Goal: Task Accomplishment & Management: Complete application form

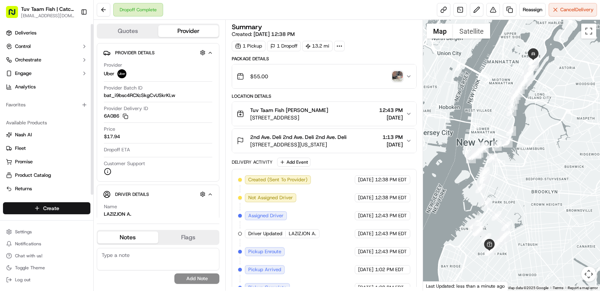
click at [42, 213] on html "Tuv Taam Fish | Catch & Co. [EMAIL_ADDRESS][DOMAIN_NAME] Toggle Sidebar Deliver…" at bounding box center [300, 145] width 600 height 291
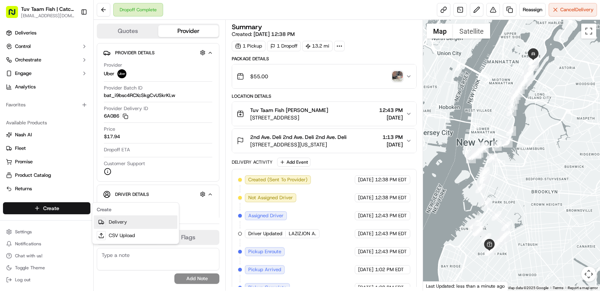
click at [104, 221] on div at bounding box center [101, 222] width 9 height 9
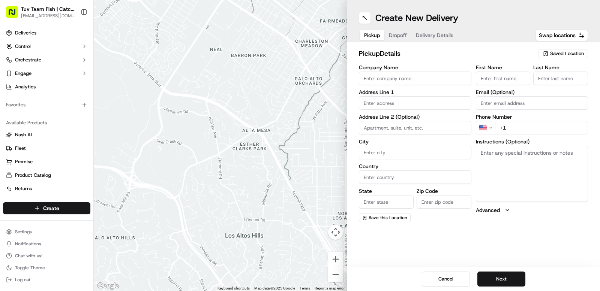
click at [563, 50] on div "Saved Location" at bounding box center [562, 53] width 49 height 9
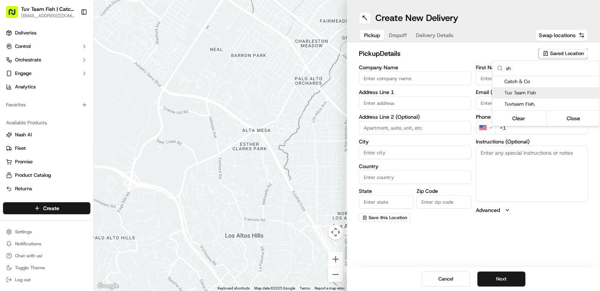
type input "sh"
click at [533, 95] on span "Tuv Taam Fish" at bounding box center [550, 93] width 92 height 7
type input "Tuv Taam Fish"
type input "[STREET_ADDRESS]"
type input "[GEOGRAPHIC_DATA]"
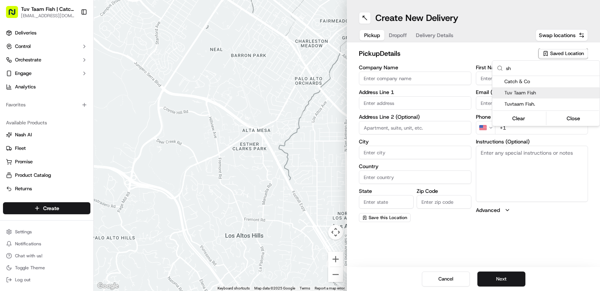
type input "US"
type input "NY"
type input "11219"
type input "Shmuly"
type input "[PERSON_NAME]"
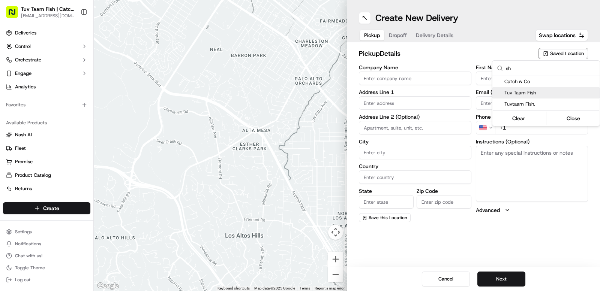
type input "[EMAIL_ADDRESS][DOMAIN_NAME]"
type input "[PHONE_NUMBER]"
type textarea "Walk into to the store it will be ready for you!"
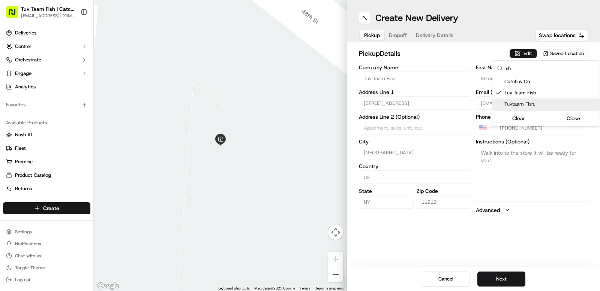
click at [509, 254] on html "Tuv Taam Fish | Catch & Co. [EMAIL_ADDRESS][DOMAIN_NAME] Toggle Sidebar Deliver…" at bounding box center [300, 145] width 600 height 291
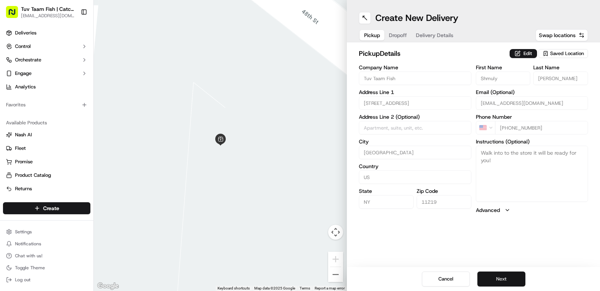
click at [513, 279] on button "Next" at bounding box center [501, 279] width 48 height 15
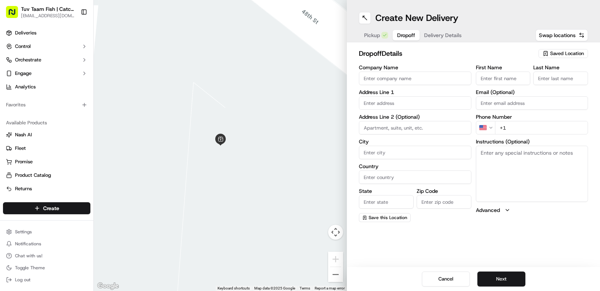
click at [568, 52] on span "Saved Location" at bounding box center [567, 53] width 34 height 7
drag, startPoint x: 530, startPoint y: 68, endPoint x: 507, endPoint y: 69, distance: 23.3
click at [507, 69] on input "sshr" at bounding box center [550, 68] width 89 height 15
drag, startPoint x: 514, startPoint y: 70, endPoint x: 496, endPoint y: 69, distance: 18.4
click at [496, 69] on div "shr" at bounding box center [545, 68] width 107 height 15
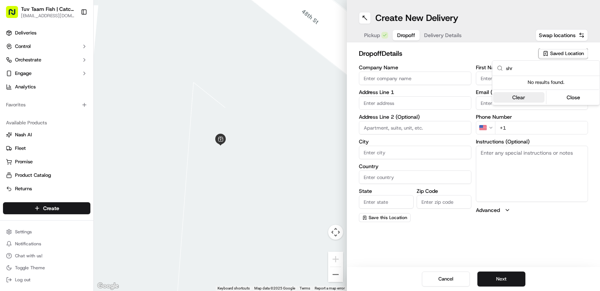
type input "shr"
click at [519, 96] on button "Clear" at bounding box center [518, 97] width 51 height 10
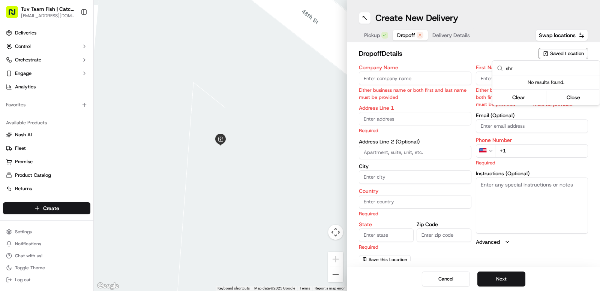
click at [500, 45] on html "Tuv Taam Fish | Catch & Co. [EMAIL_ADDRESS][DOMAIN_NAME] Toggle Sidebar Deliver…" at bounding box center [300, 145] width 600 height 291
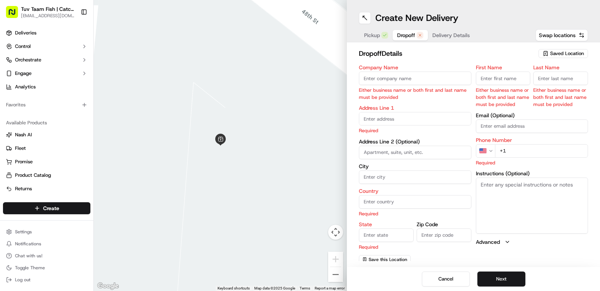
click at [398, 36] on span "Dropoff" at bounding box center [406, 34] width 18 height 7
click at [432, 75] on input "Company Name" at bounding box center [415, 78] width 112 height 13
paste input "Shreibman"
type input "Shreibman"
click at [524, 84] on input "First Name" at bounding box center [503, 78] width 55 height 13
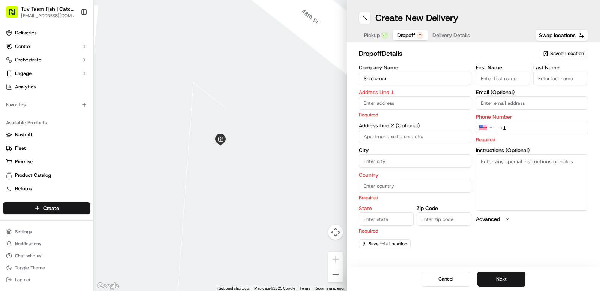
paste input "Shreibman"
type input "Shreibman"
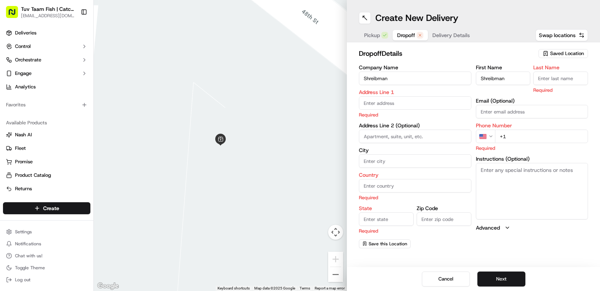
click at [550, 78] on input "Last Name" at bounding box center [560, 78] width 55 height 13
paste input "Shreibman"
type input "Shreibman"
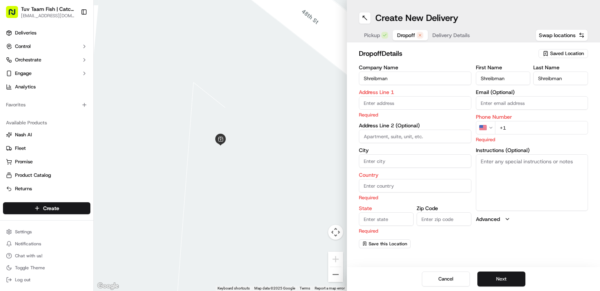
click at [522, 128] on input "+1" at bounding box center [541, 127] width 93 height 13
paste input "[PHONE_NUMBER]"
type input "[PHONE_NUMBER]"
click at [415, 106] on input "text" at bounding box center [415, 102] width 112 height 13
paste input "7914 21 Av."
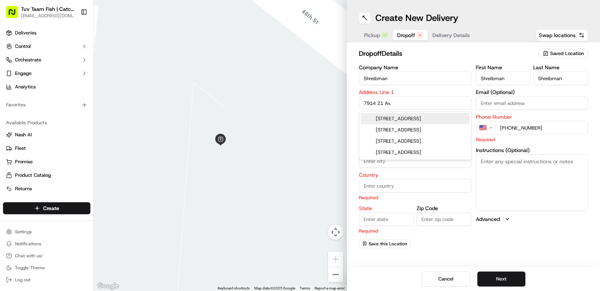
drag, startPoint x: 427, startPoint y: 117, endPoint x: 441, endPoint y: 106, distance: 18.1
click at [431, 115] on div "[STREET_ADDRESS]" at bounding box center [415, 118] width 109 height 11
type input "[STREET_ADDRESS]"
type input "[GEOGRAPHIC_DATA]"
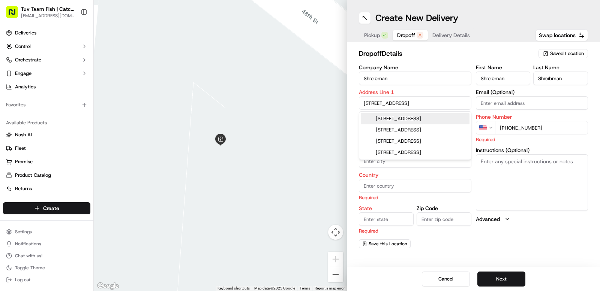
type input "NY"
type input "11214"
type input "[STREET_ADDRESS]"
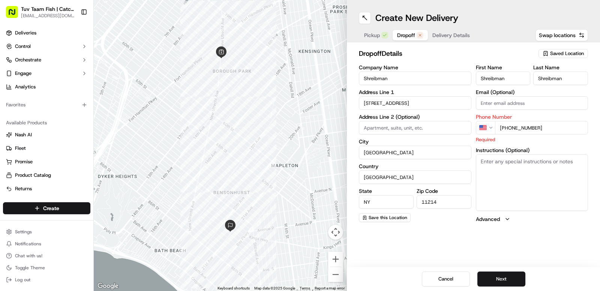
click at [480, 42] on div "dropoff Details Saved Location Company Name Shreibman Address Line [GEOGRAPHIC_…" at bounding box center [473, 135] width 253 height 187
click at [503, 277] on button "Next" at bounding box center [501, 279] width 48 height 15
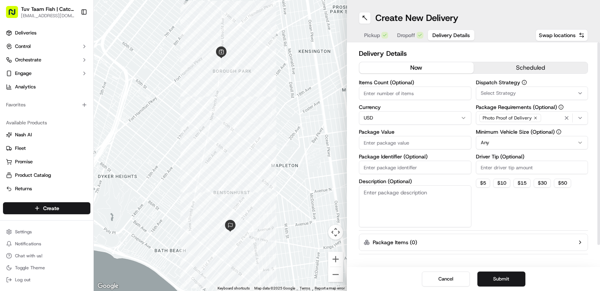
click at [414, 142] on input "Package Value" at bounding box center [415, 142] width 112 height 13
type input "10"
drag, startPoint x: 397, startPoint y: 211, endPoint x: 451, endPoint y: 199, distance: 55.8
click at [397, 211] on textarea "Description (Optional)" at bounding box center [415, 207] width 112 height 42
type textarea "O"
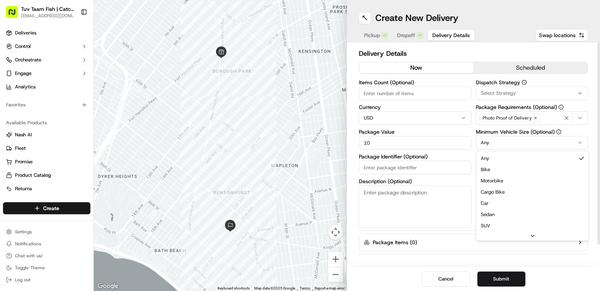
click at [511, 142] on html "Tuv Taam Fish | Catch & Co. [EMAIL_ADDRESS][DOMAIN_NAME] Toggle Sidebar Deliver…" at bounding box center [300, 145] width 600 height 291
click at [510, 142] on html "Tuv Taam Fish | Catch & Co. [EMAIL_ADDRESS][DOMAIN_NAME] Toggle Sidebar Deliver…" at bounding box center [300, 145] width 600 height 291
click at [405, 34] on span "Dropoff" at bounding box center [406, 34] width 18 height 7
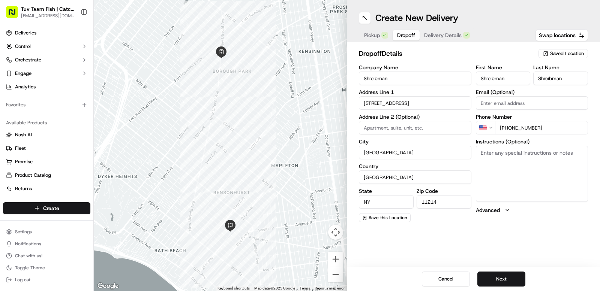
click at [521, 158] on textarea "Instructions (Optional)" at bounding box center [532, 174] width 112 height 56
type textarea "One box"
click at [499, 278] on button "Next" at bounding box center [501, 279] width 48 height 15
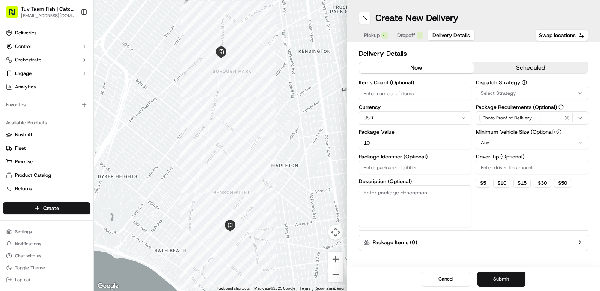
click at [508, 279] on button "Submit" at bounding box center [501, 279] width 48 height 15
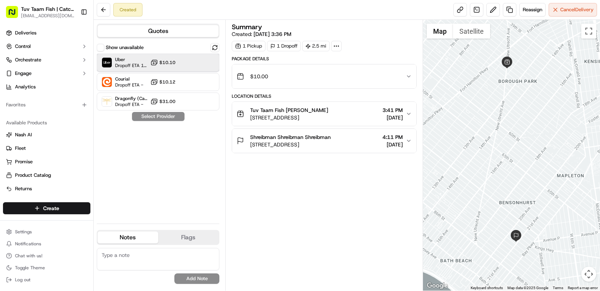
click at [183, 55] on div "Uber Dropoff ETA 1 hour $10.10" at bounding box center [158, 63] width 123 height 18
click at [174, 118] on button "Assign Provider" at bounding box center [158, 116] width 53 height 9
